Goal: Entertainment & Leisure: Consume media (video, audio)

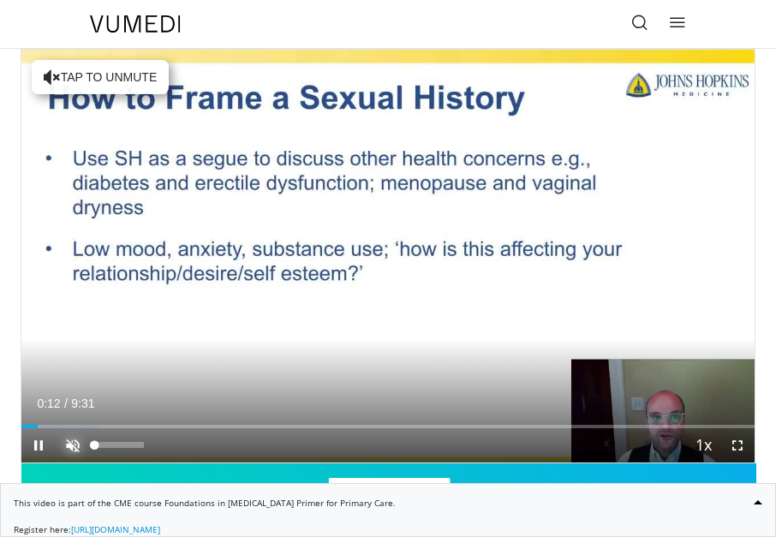
click at [72, 445] on span "Video Player" at bounding box center [73, 445] width 34 height 34
